Goal: Check status

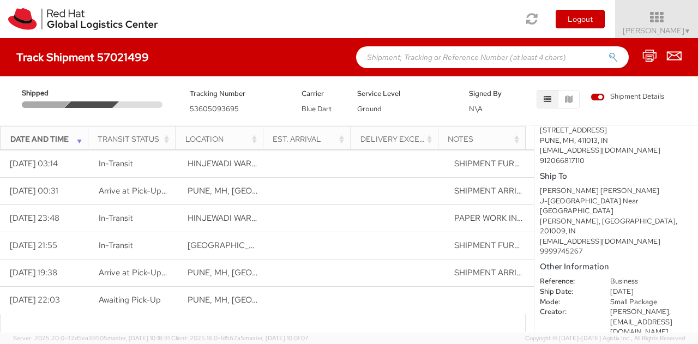
scroll to position [138, 0]
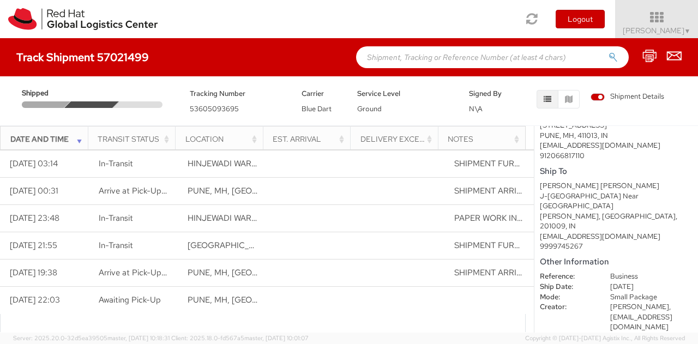
drag, startPoint x: 594, startPoint y: 203, endPoint x: 635, endPoint y: 214, distance: 43.0
click at [635, 214] on div "Ayush Nautiyal Ayush Nautiyal J-86 2nd Floor Sector 12 Pratap Vihar Ghaziabad N…" at bounding box center [615, 216] width 153 height 71
click at [629, 220] on div "Pratap Vihar, UP, 201009, IN" at bounding box center [615, 221] width 153 height 20
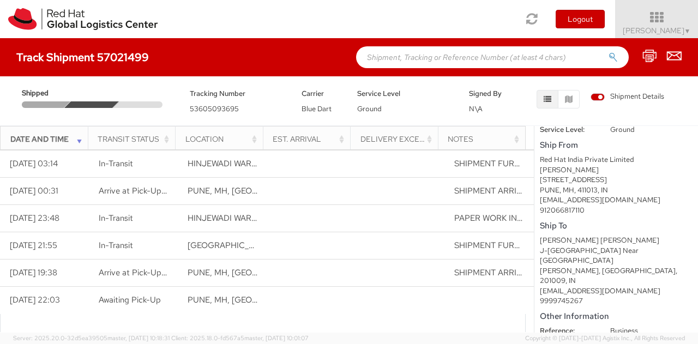
drag, startPoint x: 574, startPoint y: 259, endPoint x: 635, endPoint y: 271, distance: 62.3
click at [635, 271] on div "Ayush Nautiyal Ayush Nautiyal J-86 2nd Floor Sector 12 Pratap Vihar Ghaziabad N…" at bounding box center [615, 270] width 153 height 71
click at [633, 274] on div "[PERSON_NAME], [GEOGRAPHIC_DATA], 201009, IN" at bounding box center [615, 276] width 153 height 20
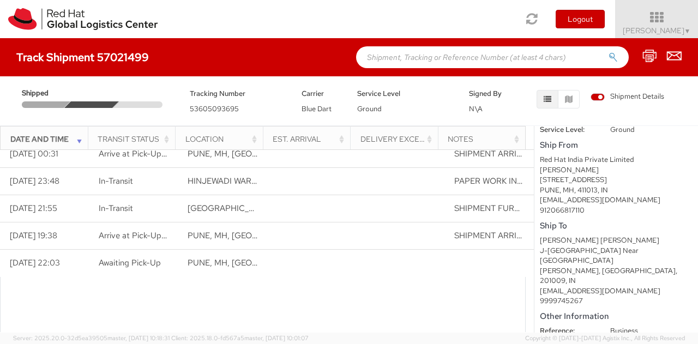
scroll to position [0, 0]
